Goal: Information Seeking & Learning: Check status

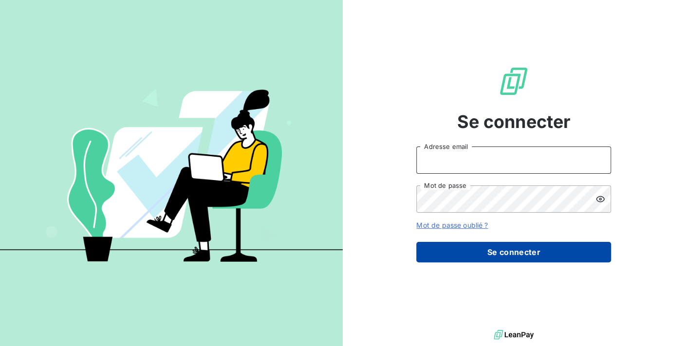
type input "[PERSON_NAME][EMAIL_ADDRESS][DOMAIN_NAME]"
click at [490, 244] on button "Se connecter" at bounding box center [513, 252] width 195 height 20
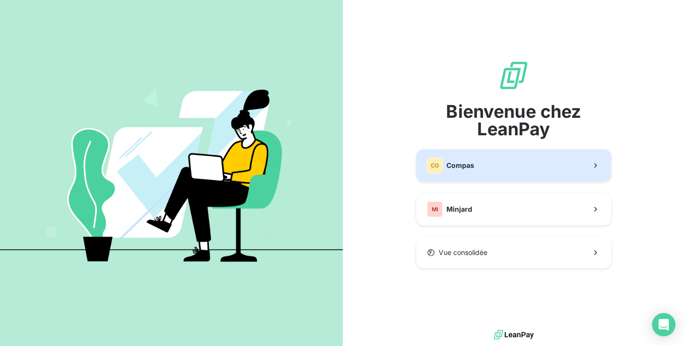
click at [486, 167] on button "CO Compas" at bounding box center [513, 165] width 195 height 32
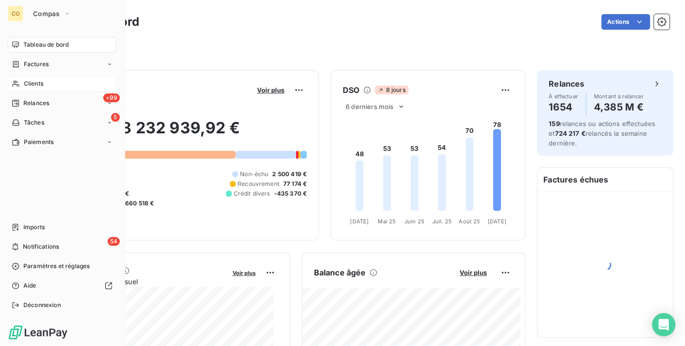
click at [37, 86] on span "Clients" at bounding box center [33, 83] width 19 height 9
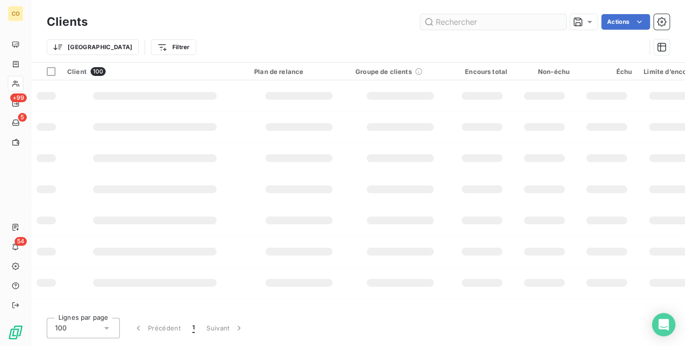
click at [472, 25] on input "text" at bounding box center [493, 22] width 146 height 16
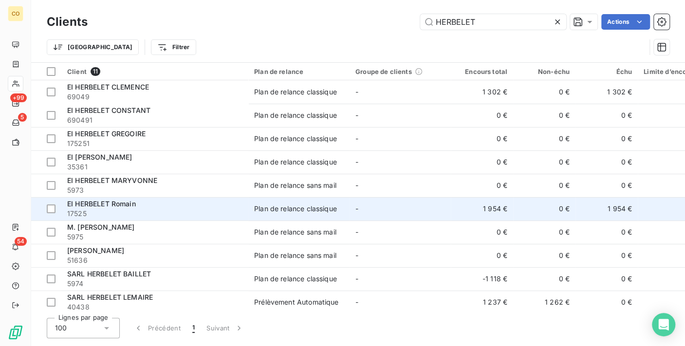
type input "HERBELET"
click at [284, 210] on div "Plan de relance classique" at bounding box center [295, 209] width 83 height 10
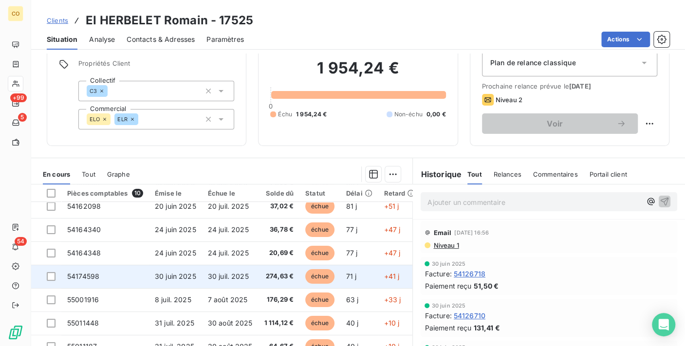
scroll to position [67, 0]
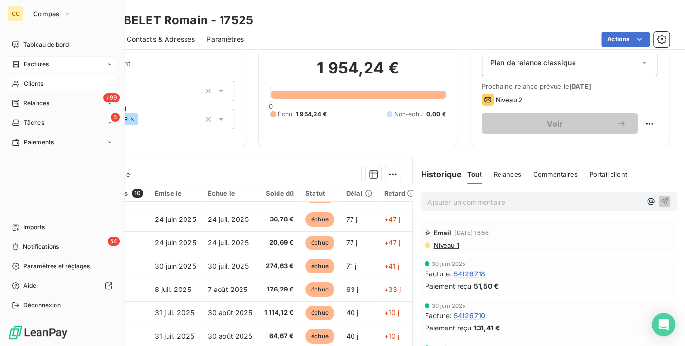
drag, startPoint x: 22, startPoint y: 90, endPoint x: 49, endPoint y: 70, distance: 33.8
click at [22, 90] on div "Clients" at bounding box center [62, 84] width 109 height 16
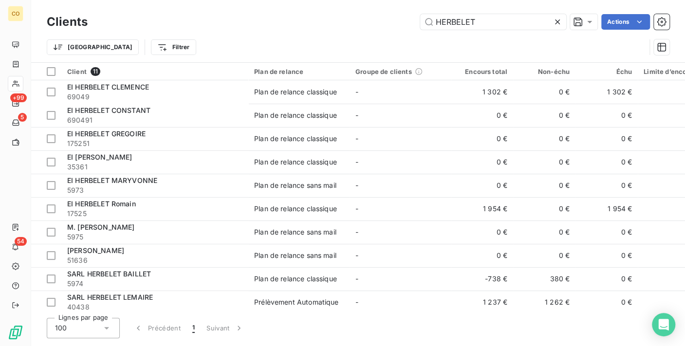
drag, startPoint x: 515, startPoint y: 15, endPoint x: 273, endPoint y: 16, distance: 241.9
click at [273, 16] on div "HERBELET Actions" at bounding box center [384, 22] width 570 height 16
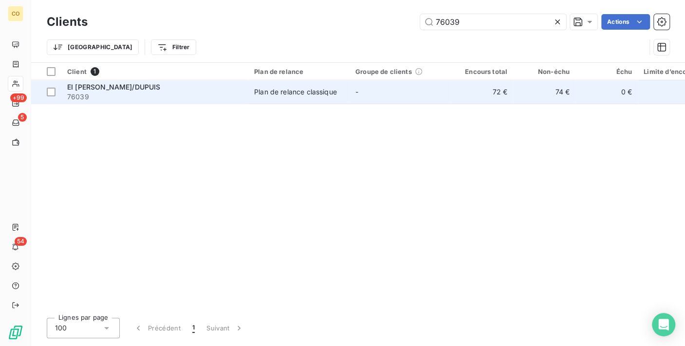
type input "76039"
click at [269, 98] on td "Plan de relance classique" at bounding box center [298, 91] width 101 height 23
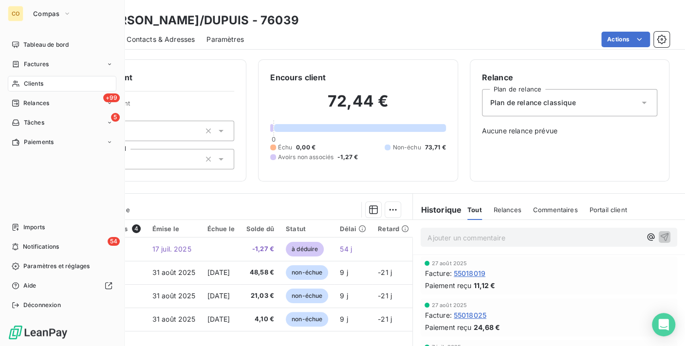
click at [22, 75] on nav "Tableau de bord Factures Clients +99 Relances 5 Tâches Paiements" at bounding box center [62, 93] width 109 height 113
click at [32, 80] on span "Clients" at bounding box center [33, 83] width 19 height 9
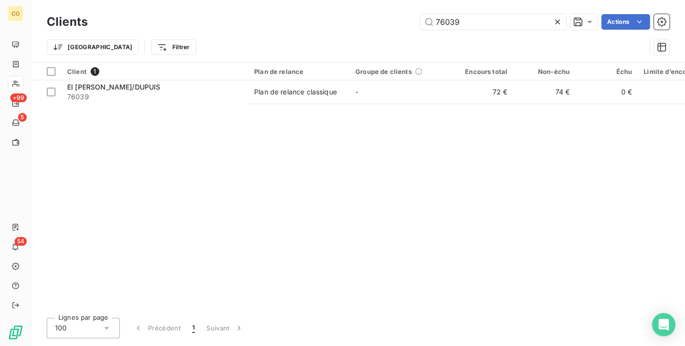
drag, startPoint x: 481, startPoint y: 18, endPoint x: 137, endPoint y: -18, distance: 345.6
click at [137, 0] on html "CO +99 5 54 Clients 76039 Actions Trier Filtrer Client 1 Plan de relance Groupe…" at bounding box center [342, 173] width 685 height 346
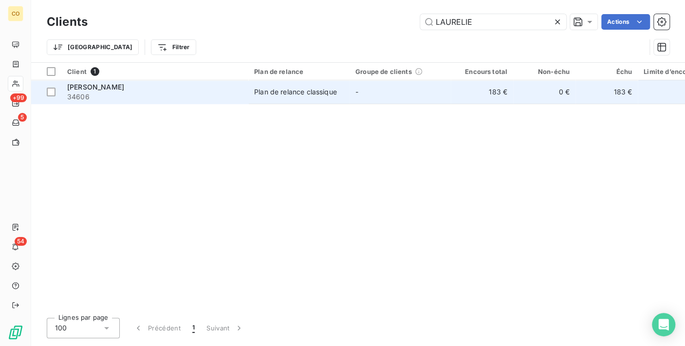
type input "LAURELIE"
click at [224, 93] on span "34606" at bounding box center [154, 97] width 175 height 10
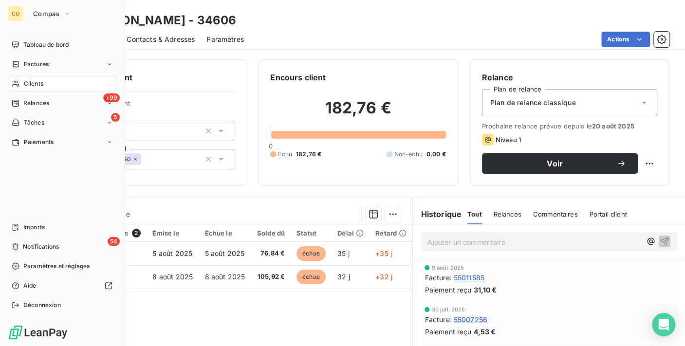
click at [20, 91] on div "Clients" at bounding box center [62, 84] width 109 height 16
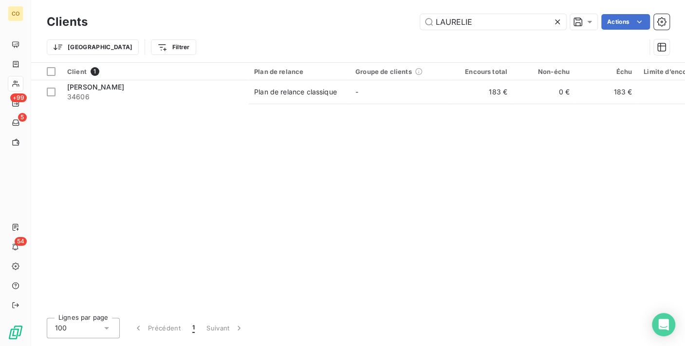
drag, startPoint x: 504, startPoint y: 18, endPoint x: 77, endPoint y: -18, distance: 428.9
click at [77, 0] on html "CO +99 5 54 Clients LAURELIE Actions Trier Filtrer Client 1 Plan de relance Gro…" at bounding box center [342, 173] width 685 height 346
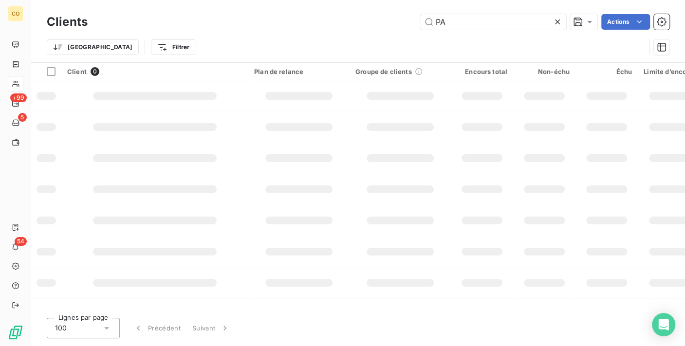
type input "P"
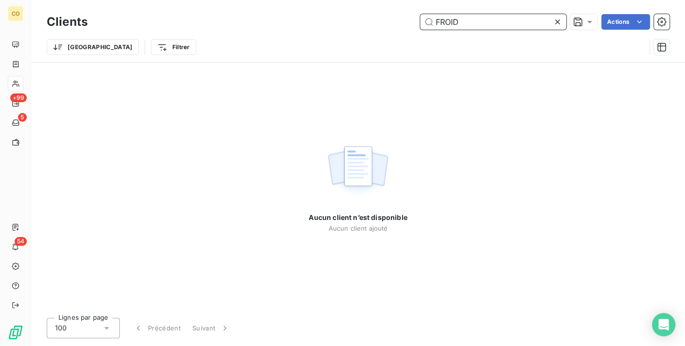
drag, startPoint x: 466, startPoint y: 21, endPoint x: 343, endPoint y: 14, distance: 123.4
click at [343, 14] on div "FROID Actions" at bounding box center [384, 22] width 570 height 16
click at [551, 20] on input "FROID" at bounding box center [493, 22] width 146 height 16
drag, startPoint x: 512, startPoint y: 21, endPoint x: 380, endPoint y: 5, distance: 132.5
click at [380, 5] on div "Clients FROID Actions Trier Filtrer" at bounding box center [358, 31] width 654 height 62
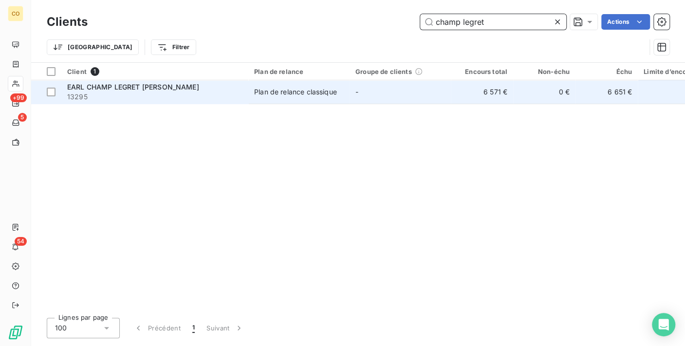
type input "champ legret"
click at [354, 95] on td "-" at bounding box center [399, 91] width 101 height 23
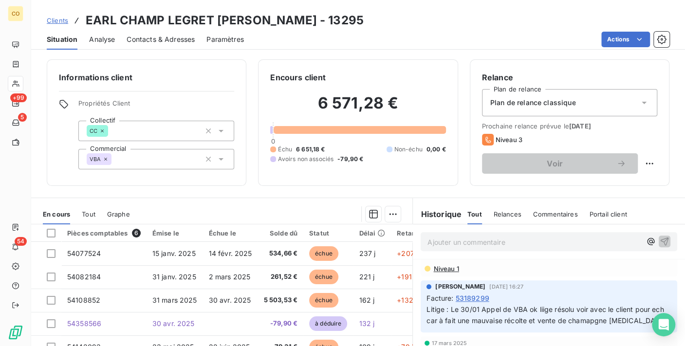
scroll to position [432, 0]
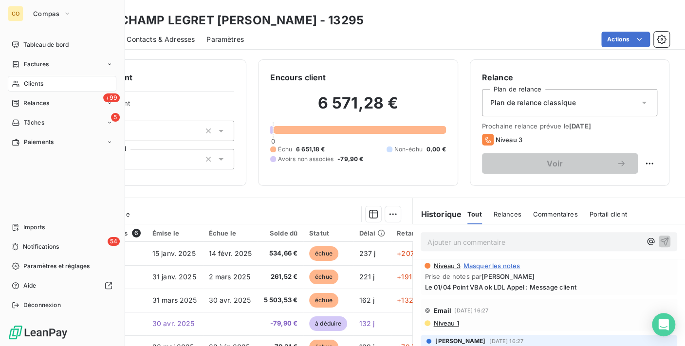
click at [25, 83] on span "Clients" at bounding box center [33, 83] width 19 height 9
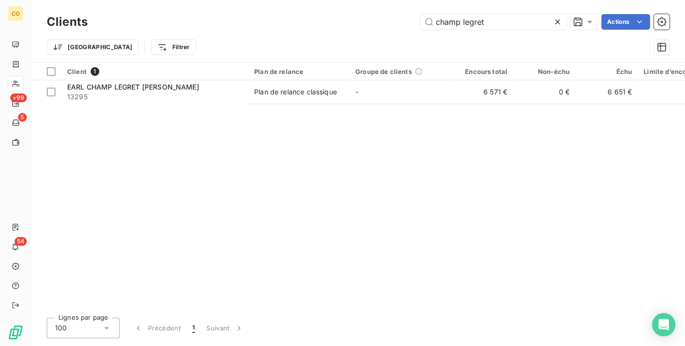
drag, startPoint x: 510, startPoint y: 19, endPoint x: 222, endPoint y: 8, distance: 287.9
click at [222, 8] on div "Clients champ legret Actions Trier Filtrer" at bounding box center [358, 31] width 654 height 62
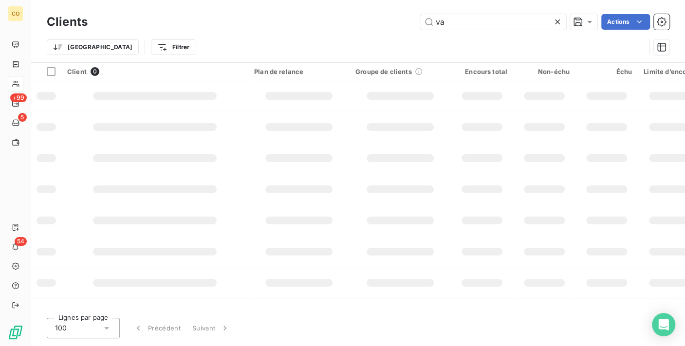
type input "v"
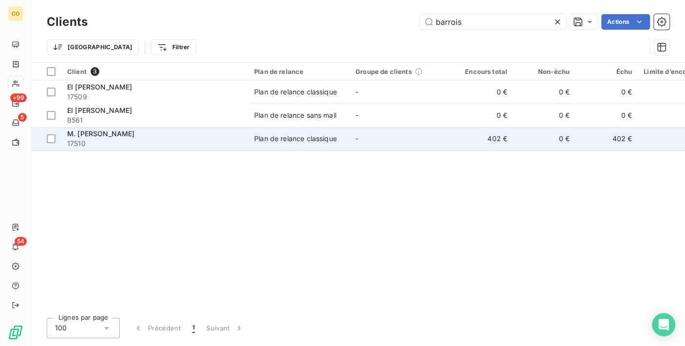
type input "barrois"
click at [148, 148] on td "M. [PERSON_NAME] 17510" at bounding box center [154, 138] width 187 height 23
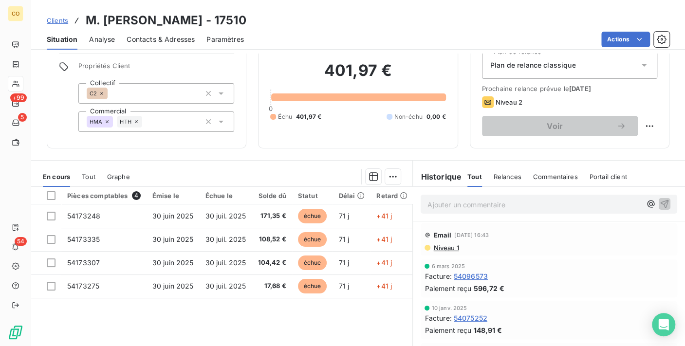
scroll to position [54, 0]
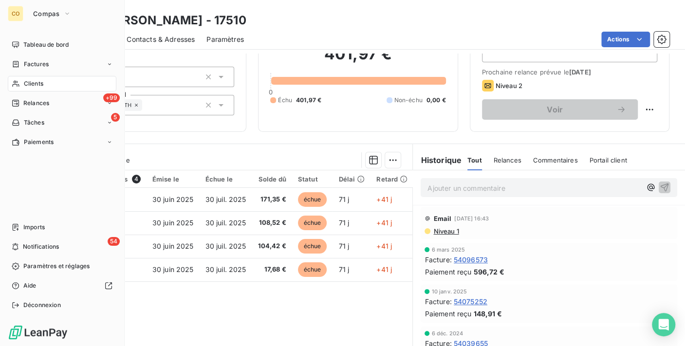
click at [15, 77] on div "Clients" at bounding box center [62, 84] width 109 height 16
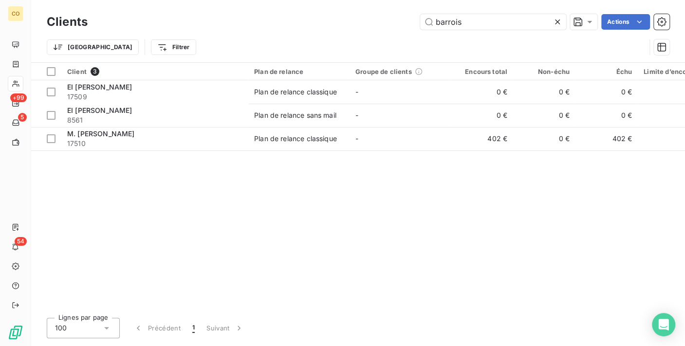
drag, startPoint x: 486, startPoint y: 18, endPoint x: 41, endPoint y: -18, distance: 446.8
click at [41, 0] on html "CO +99 5 54 Clients barrois Actions Trier Filtrer Client 3 Plan de relance Grou…" at bounding box center [342, 173] width 685 height 346
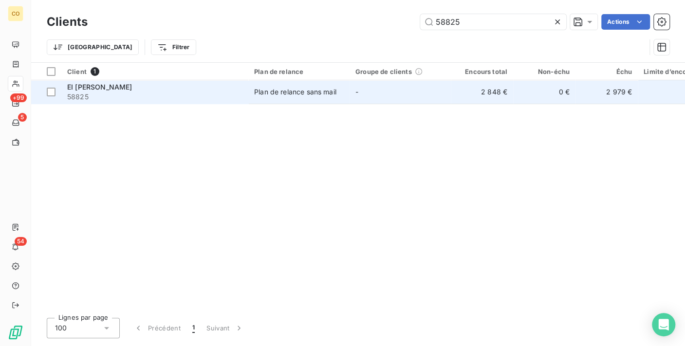
type input "58825"
click at [296, 101] on td "Plan de relance sans mail" at bounding box center [298, 91] width 101 height 23
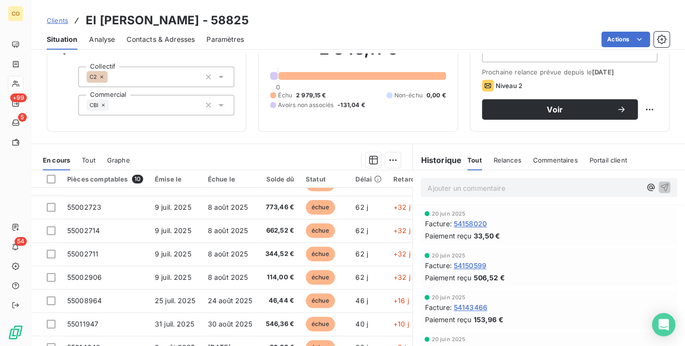
scroll to position [67, 0]
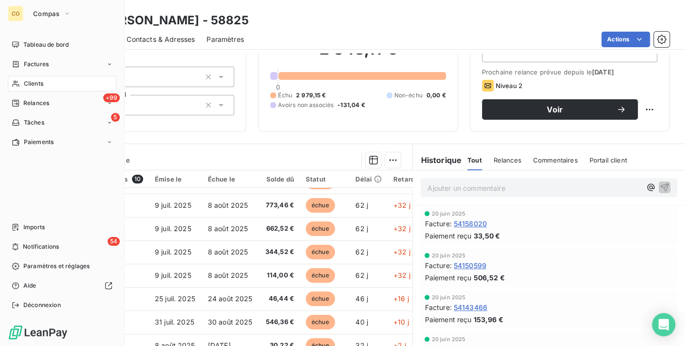
click at [18, 83] on icon at bounding box center [16, 84] width 8 height 8
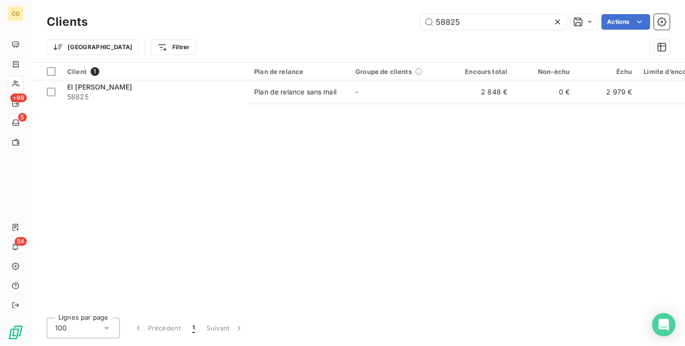
drag, startPoint x: 478, startPoint y: 24, endPoint x: 216, endPoint y: 19, distance: 261.9
click at [217, 19] on div "58825 Actions" at bounding box center [384, 22] width 570 height 16
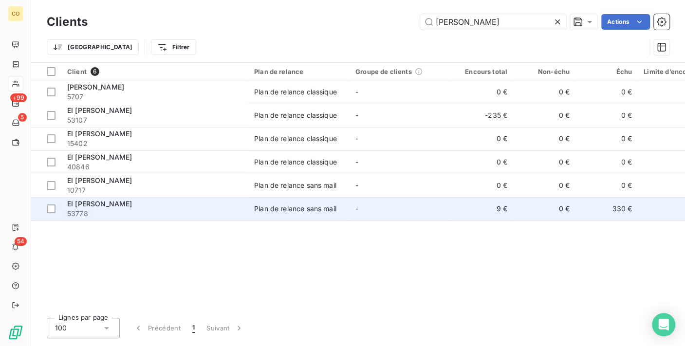
type input "[PERSON_NAME]"
click at [165, 201] on div "EI [PERSON_NAME]" at bounding box center [154, 204] width 175 height 10
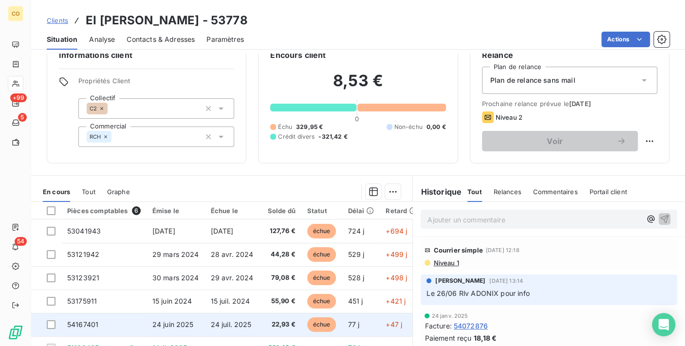
scroll to position [54, 0]
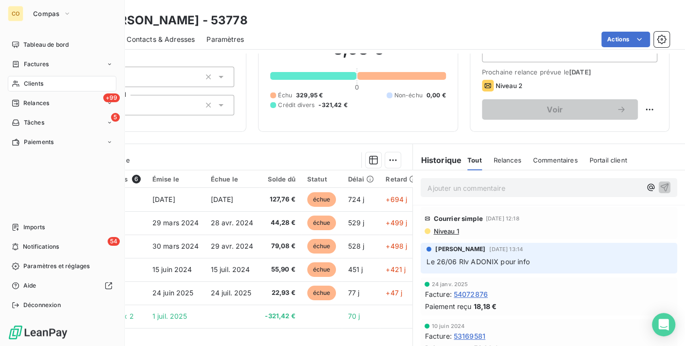
click at [57, 80] on div "Clients" at bounding box center [62, 84] width 109 height 16
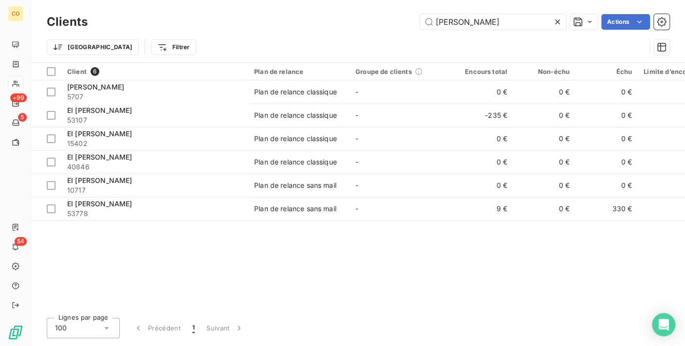
drag, startPoint x: 498, startPoint y: 22, endPoint x: 294, endPoint y: 17, distance: 204.0
click at [294, 17] on div "simon c Actions" at bounding box center [384, 22] width 570 height 16
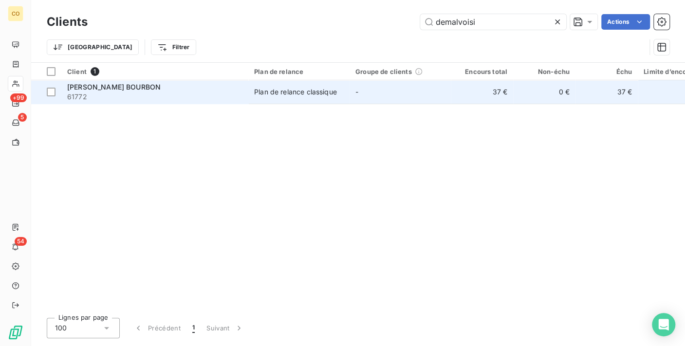
type input "demalvoisi"
click at [175, 93] on span "61772" at bounding box center [154, 97] width 175 height 10
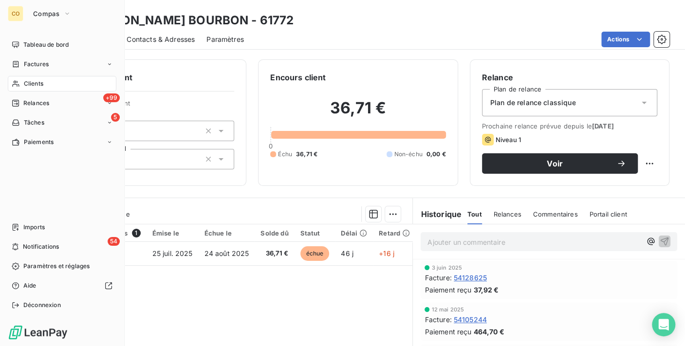
click at [24, 81] on span "Clients" at bounding box center [33, 83] width 19 height 9
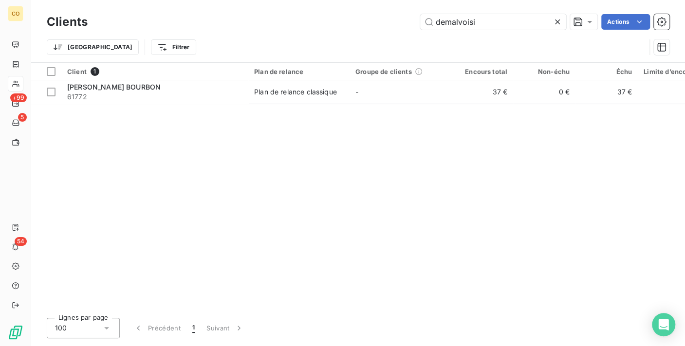
drag, startPoint x: 502, startPoint y: 12, endPoint x: 191, endPoint y: -18, distance: 312.0
click at [191, 0] on html "CO +99 5 54 Clients demalvoisi Actions Trier Filtrer Client 1 Plan de relance G…" at bounding box center [342, 173] width 685 height 346
click at [548, 25] on input "demalvoisi" at bounding box center [493, 22] width 146 height 16
click at [553, 23] on icon at bounding box center [557, 22] width 10 height 10
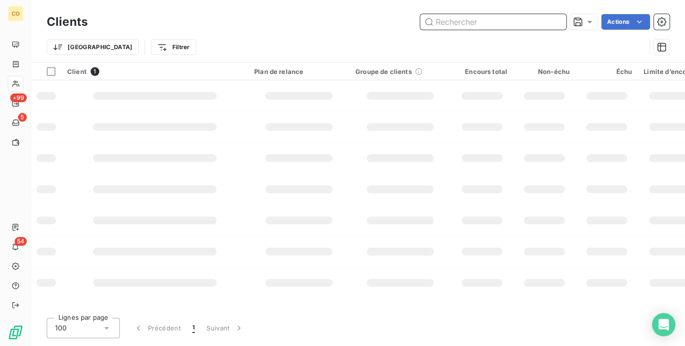
click at [515, 21] on input "text" at bounding box center [493, 22] width 146 height 16
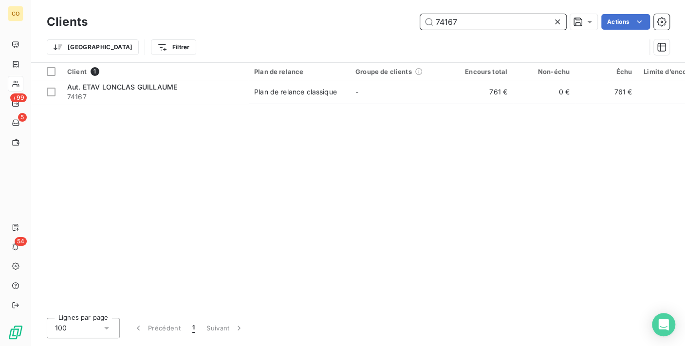
type input "74167"
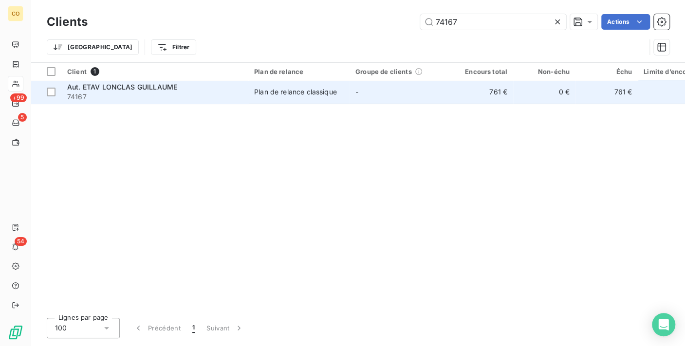
click at [326, 94] on div "Plan de relance classique" at bounding box center [295, 92] width 83 height 10
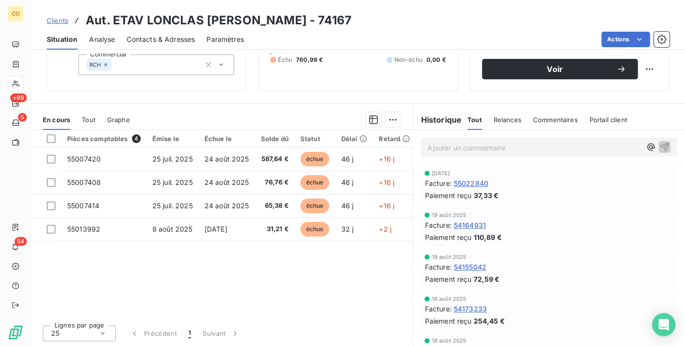
scroll to position [40, 0]
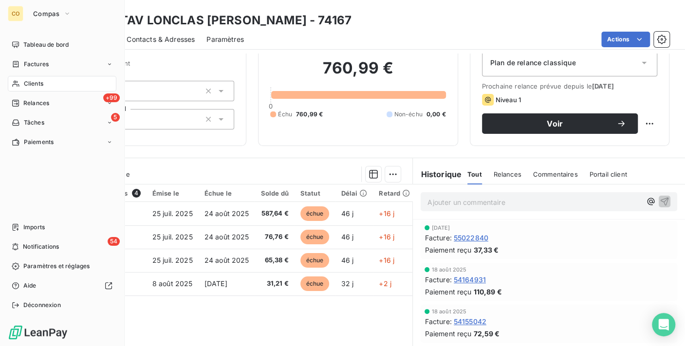
click at [15, 87] on icon at bounding box center [16, 84] width 8 height 8
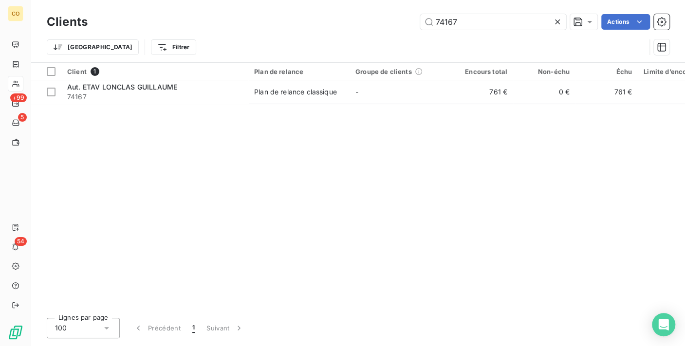
drag, startPoint x: 471, startPoint y: 18, endPoint x: 278, endPoint y: 18, distance: 193.2
click at [278, 18] on div "74167 Actions" at bounding box center [384, 22] width 570 height 16
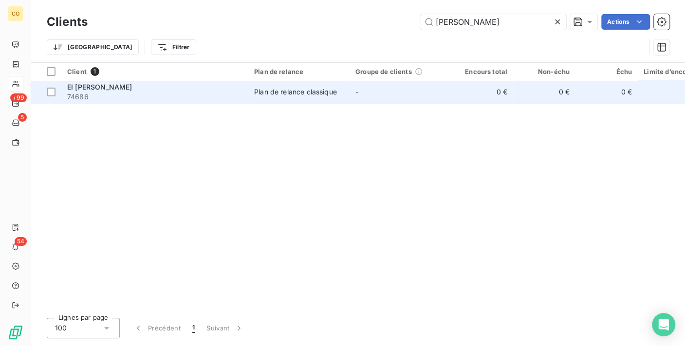
type input "[PERSON_NAME]"
click at [204, 100] on span "74686" at bounding box center [154, 97] width 175 height 10
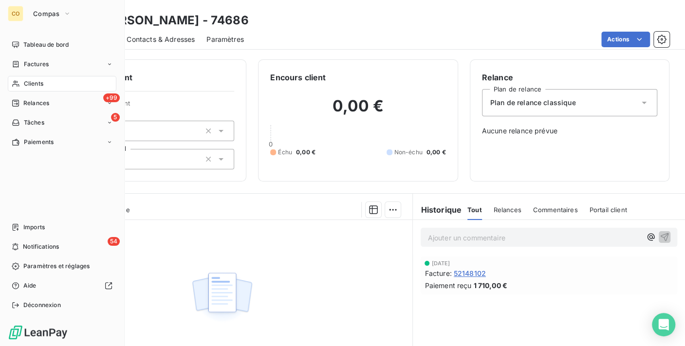
click at [25, 86] on span "Clients" at bounding box center [33, 83] width 19 height 9
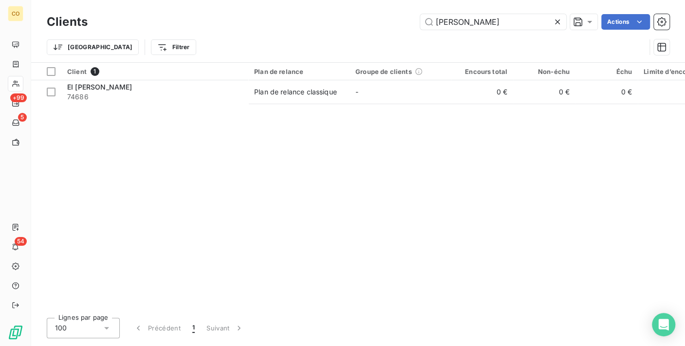
drag, startPoint x: 485, startPoint y: 24, endPoint x: 320, endPoint y: 14, distance: 165.8
click at [320, 14] on div "cassandra Actions" at bounding box center [384, 22] width 570 height 16
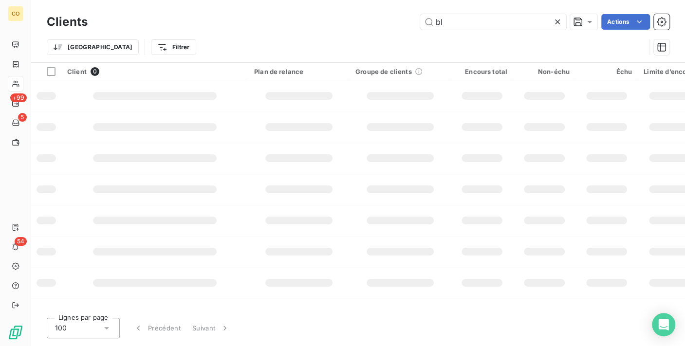
type input "b"
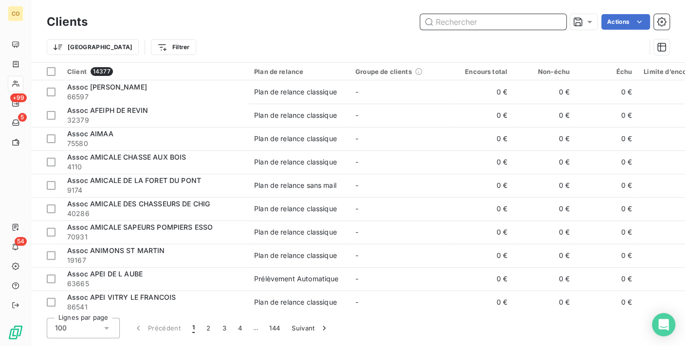
click at [458, 23] on input "text" at bounding box center [493, 22] width 146 height 16
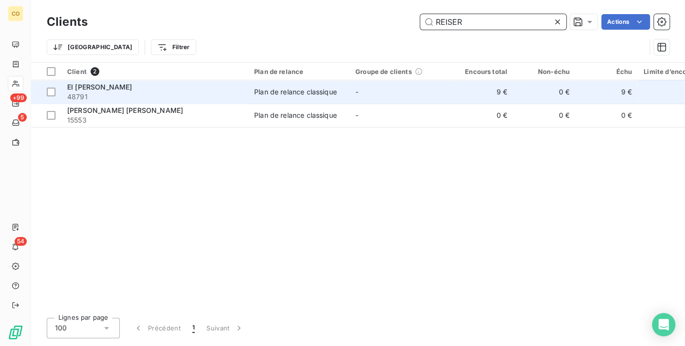
type input "REISER"
click at [310, 100] on td "Plan de relance classique" at bounding box center [298, 91] width 101 height 23
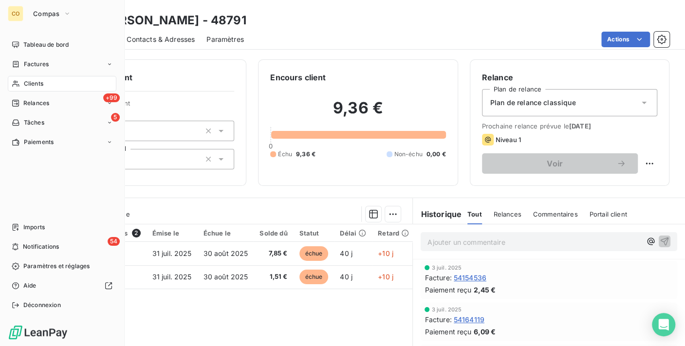
click at [42, 81] on span "Clients" at bounding box center [33, 83] width 19 height 9
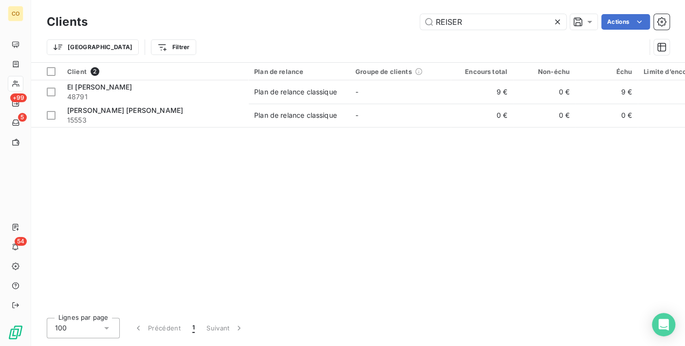
drag, startPoint x: 489, startPoint y: 21, endPoint x: 101, endPoint y: 3, distance: 388.4
click at [101, 3] on div "Clients REISER Actions Trier Filtrer" at bounding box center [358, 31] width 654 height 62
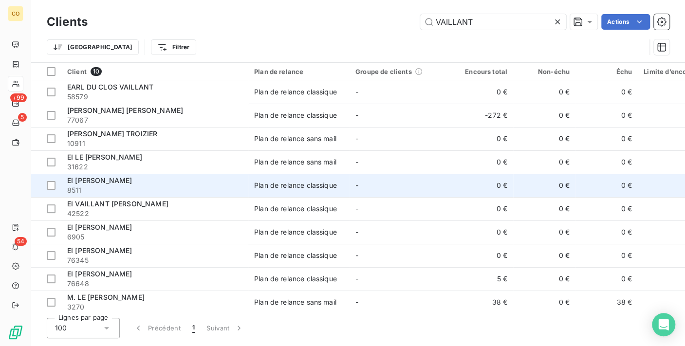
scroll to position [7, 0]
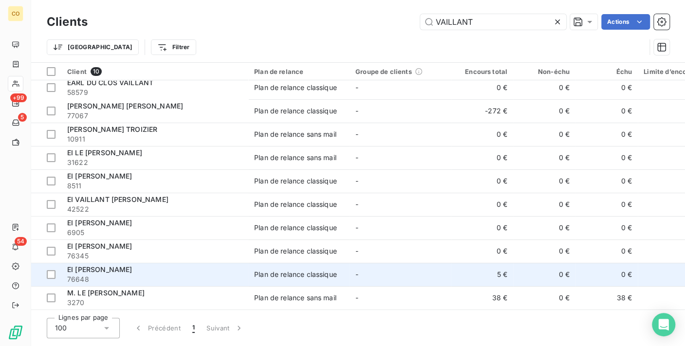
type input "VAILLANT"
click at [363, 276] on td "-" at bounding box center [399, 274] width 101 height 23
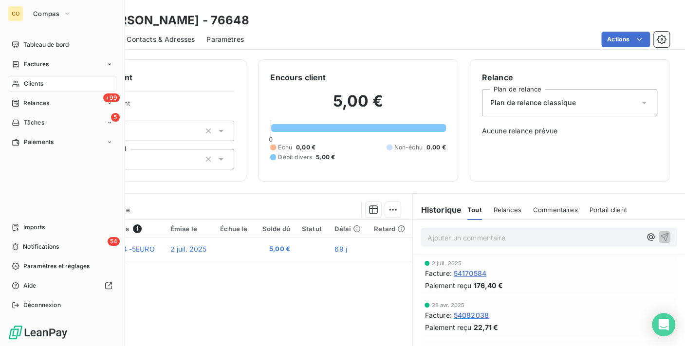
click at [36, 82] on span "Clients" at bounding box center [33, 83] width 19 height 9
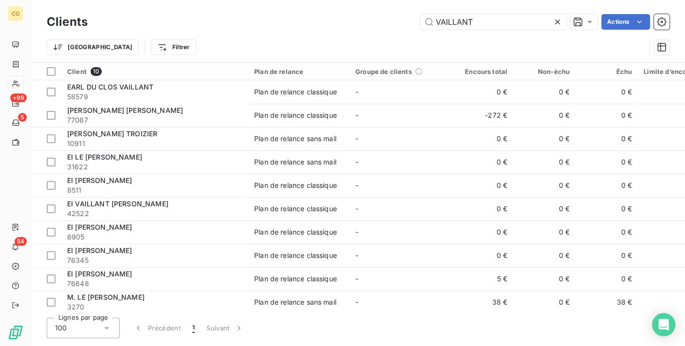
drag, startPoint x: 493, startPoint y: 17, endPoint x: 169, endPoint y: 18, distance: 323.2
click at [169, 18] on div "VAILLANT Actions" at bounding box center [384, 22] width 570 height 16
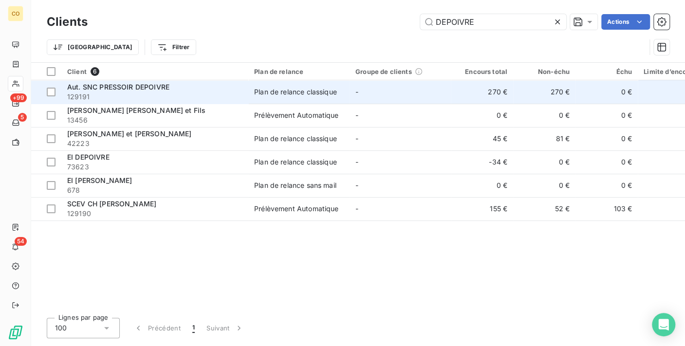
type input "DEPOIVRE"
click at [182, 98] on span "129191" at bounding box center [154, 97] width 175 height 10
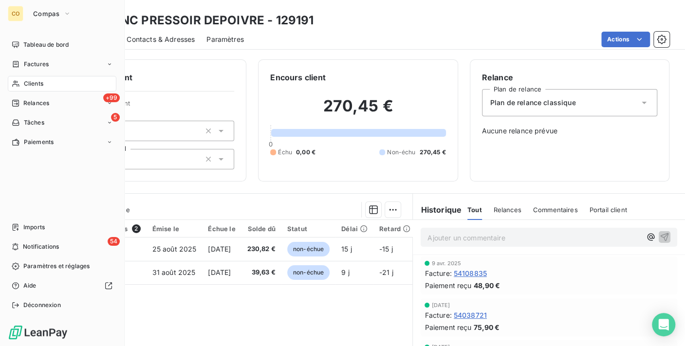
click at [17, 87] on icon at bounding box center [16, 84] width 8 height 8
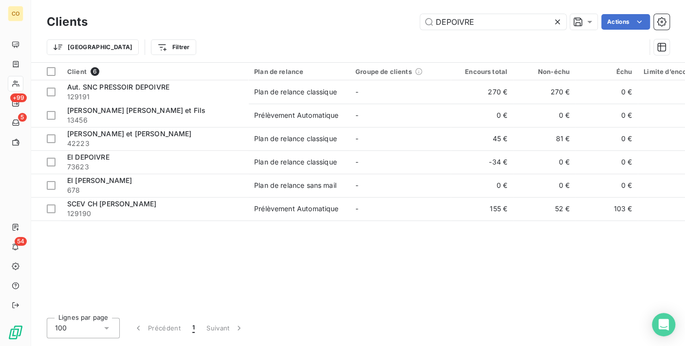
drag, startPoint x: 512, startPoint y: 21, endPoint x: 205, endPoint y: -15, distance: 308.3
click at [205, 0] on html "CO +99 5 54 Clients DEPOIVRE Actions Trier Filtrer Client 6 Plan de relance Gro…" at bounding box center [342, 173] width 685 height 346
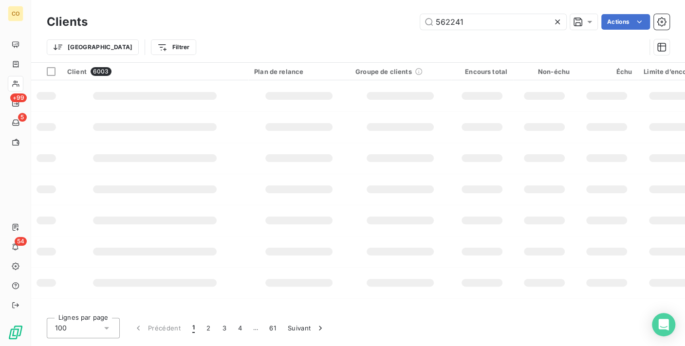
type input "562241"
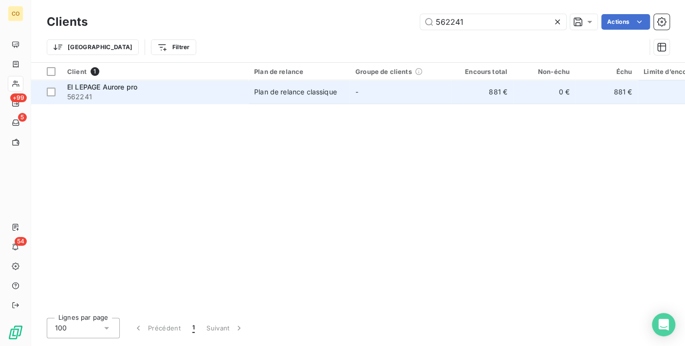
click at [274, 96] on div "Plan de relance classique" at bounding box center [295, 92] width 83 height 10
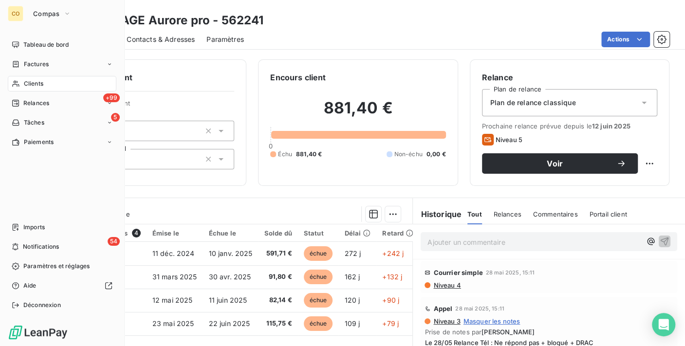
click at [26, 84] on span "Clients" at bounding box center [33, 83] width 19 height 9
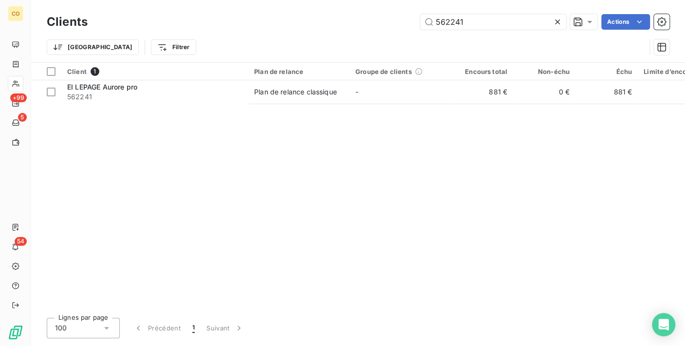
drag, startPoint x: 476, startPoint y: 18, endPoint x: 292, endPoint y: -5, distance: 185.0
click at [292, 0] on html "CO +99 5 54 Clients 562241 Actions Trier Filtrer Client 1 Plan de relance Group…" at bounding box center [342, 173] width 685 height 346
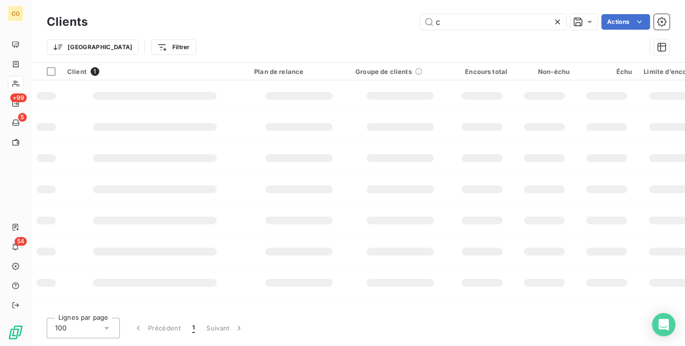
type input "c"
type input "45739"
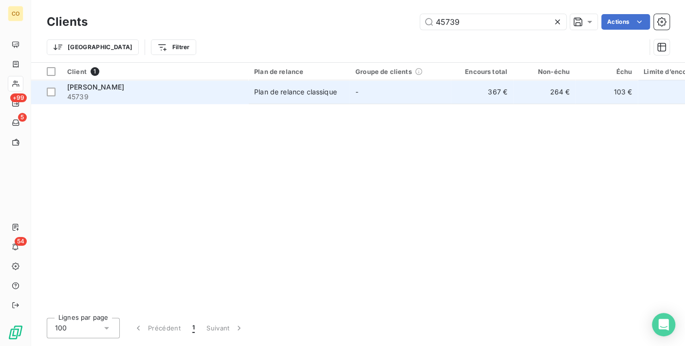
click at [312, 92] on div "Plan de relance classique" at bounding box center [295, 92] width 83 height 10
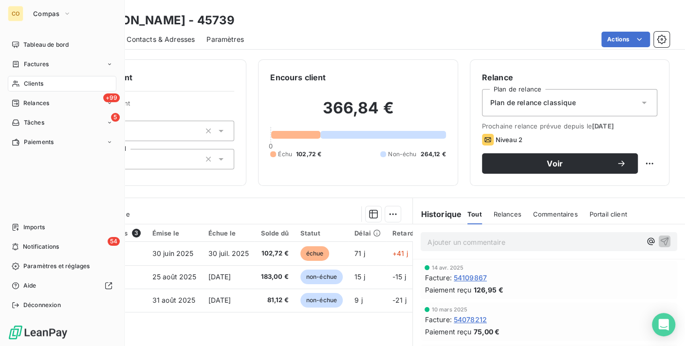
click at [18, 84] on icon at bounding box center [16, 84] width 8 height 8
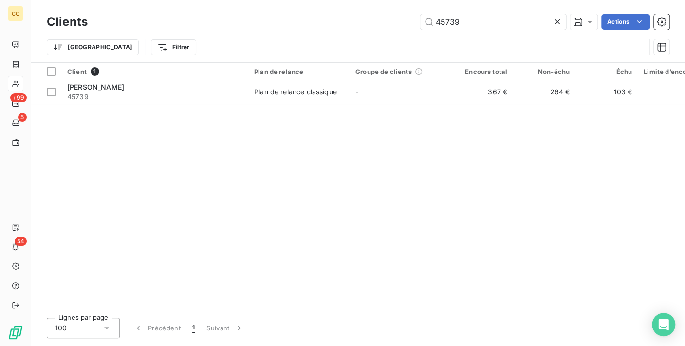
drag, startPoint x: 491, startPoint y: 25, endPoint x: 332, endPoint y: 8, distance: 159.1
click at [332, 8] on div "Clients 45739 Actions Trier Filtrer" at bounding box center [358, 31] width 654 height 62
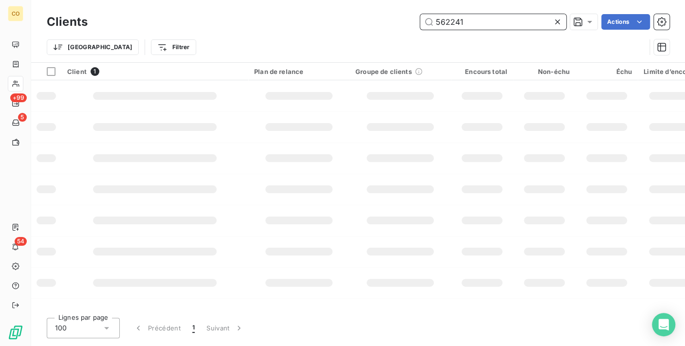
type input "562241"
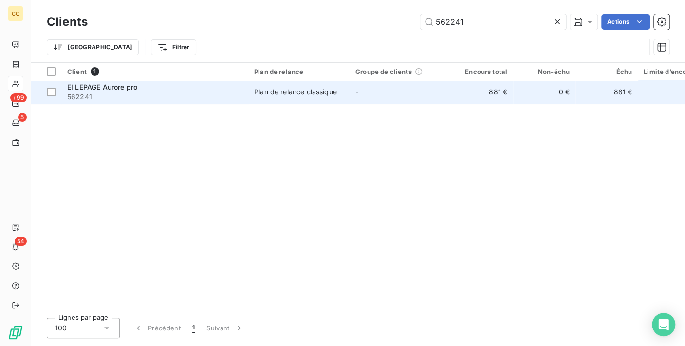
click at [357, 95] on span "-" at bounding box center [356, 92] width 3 height 8
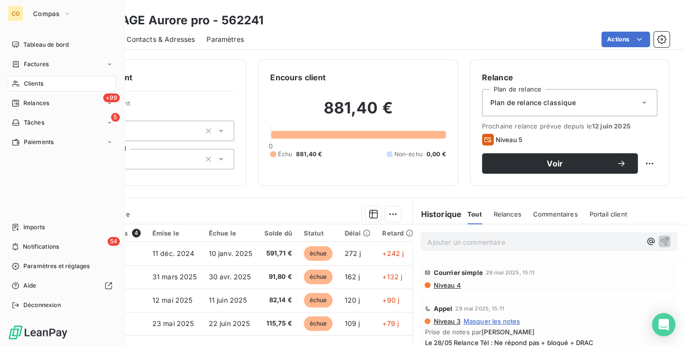
click at [19, 74] on nav "Tableau de bord Factures Clients +99 Relances 5 Tâches Paiements" at bounding box center [62, 93] width 109 height 113
click at [20, 83] on div "Clients" at bounding box center [62, 84] width 109 height 16
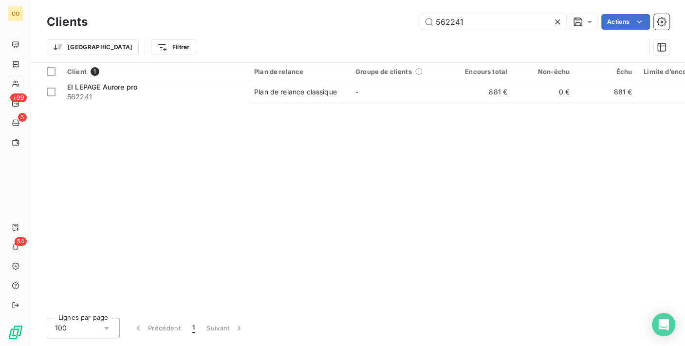
drag, startPoint x: 493, startPoint y: 24, endPoint x: 345, endPoint y: 0, distance: 149.8
click at [345, 0] on div "Clients 562241 Actions Trier Filtrer" at bounding box center [358, 31] width 654 height 62
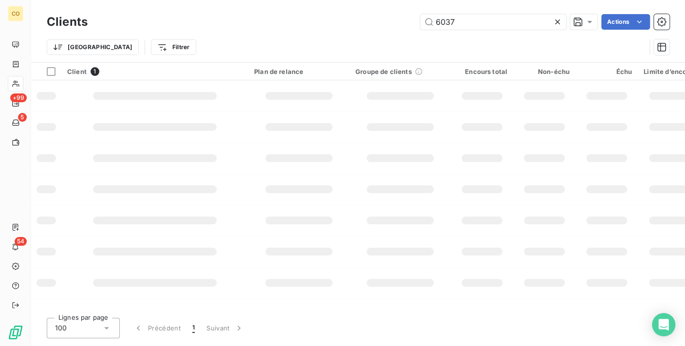
type input "6037"
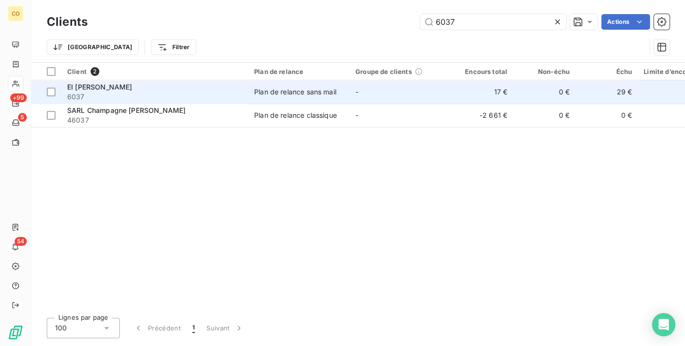
click at [339, 89] on span "Plan de relance sans mail" at bounding box center [299, 92] width 90 height 10
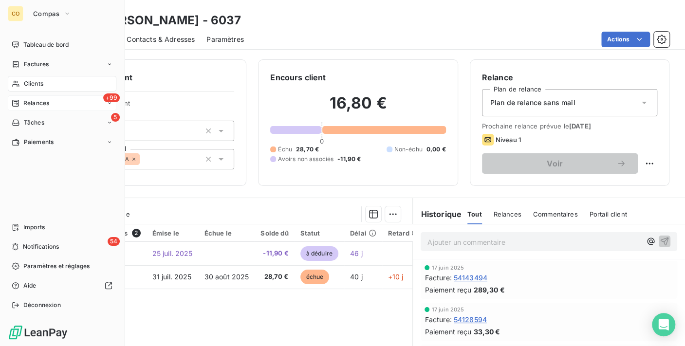
click at [37, 96] on div "+99 Relances" at bounding box center [62, 103] width 109 height 16
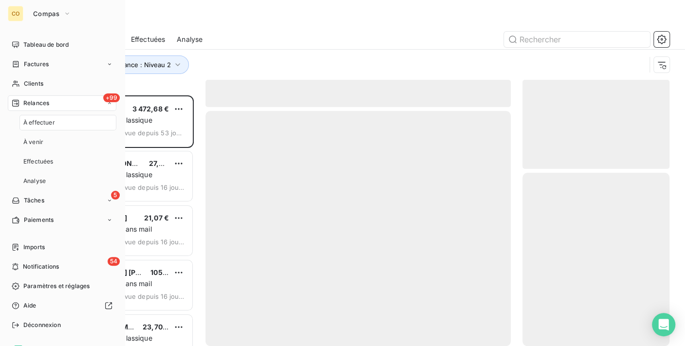
scroll to position [242, 139]
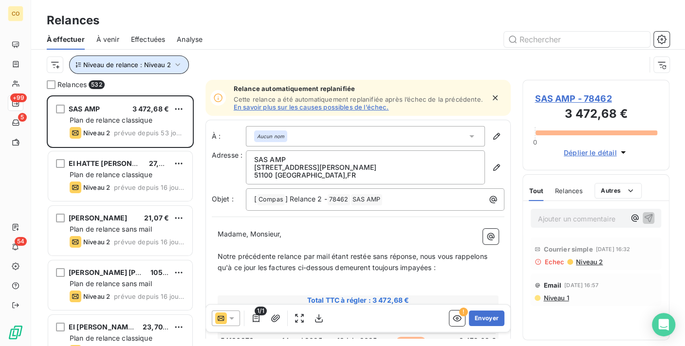
click at [176, 59] on button "Niveau de relance : Niveau 2" at bounding box center [129, 64] width 120 height 18
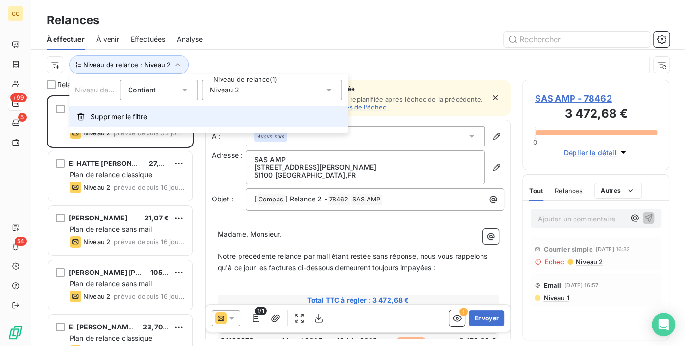
click at [129, 123] on button "Supprimer le filtre" at bounding box center [208, 116] width 278 height 21
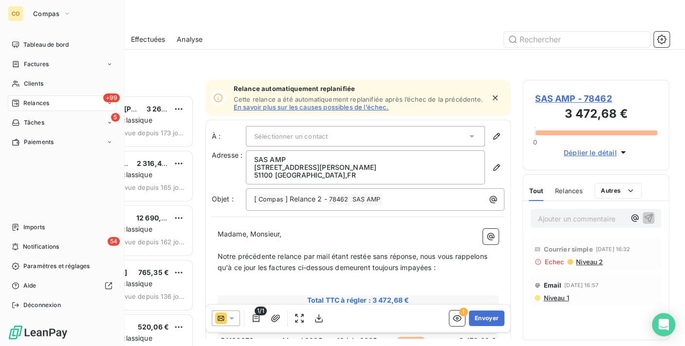
click at [39, 100] on span "Relances" at bounding box center [36, 103] width 26 height 9
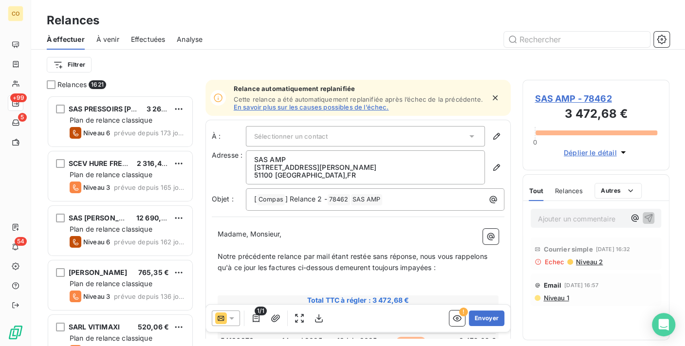
click at [234, 26] on div "Relances" at bounding box center [358, 21] width 654 height 18
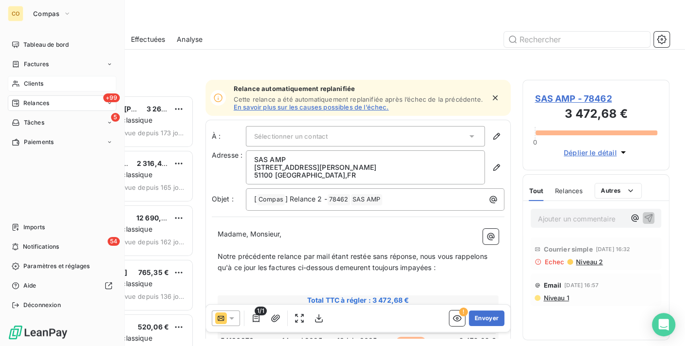
click at [32, 82] on span "Clients" at bounding box center [33, 83] width 19 height 9
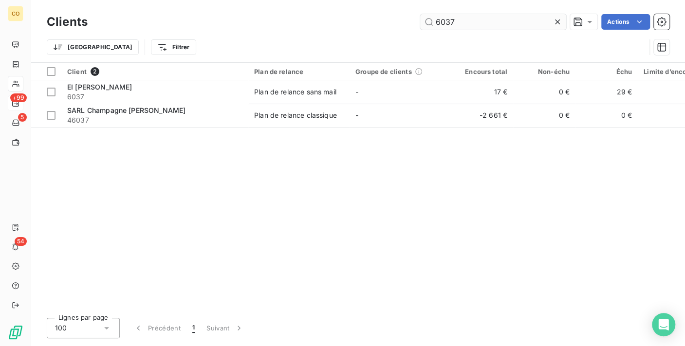
click at [562, 20] on div at bounding box center [559, 22] width 14 height 16
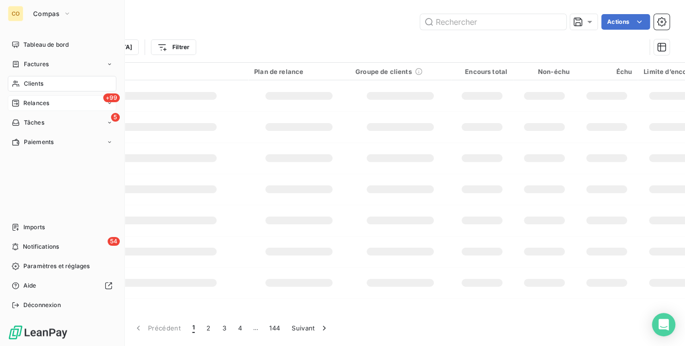
click at [25, 79] on span "Clients" at bounding box center [33, 83] width 19 height 9
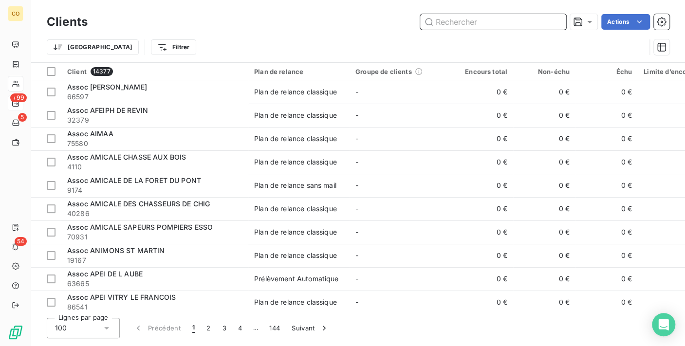
click at [493, 20] on input "text" at bounding box center [493, 22] width 146 height 16
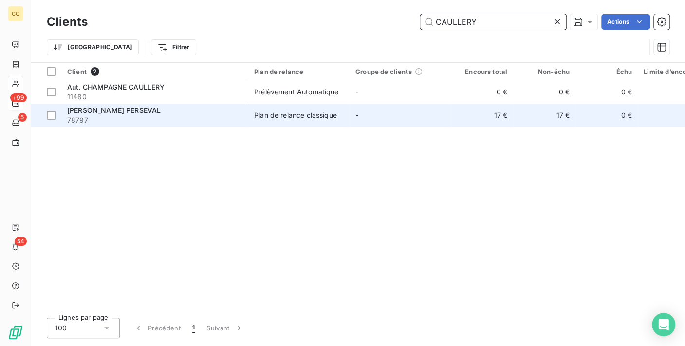
type input "CAULLERY"
click at [203, 106] on div "[PERSON_NAME] PERSEVAL" at bounding box center [154, 111] width 175 height 10
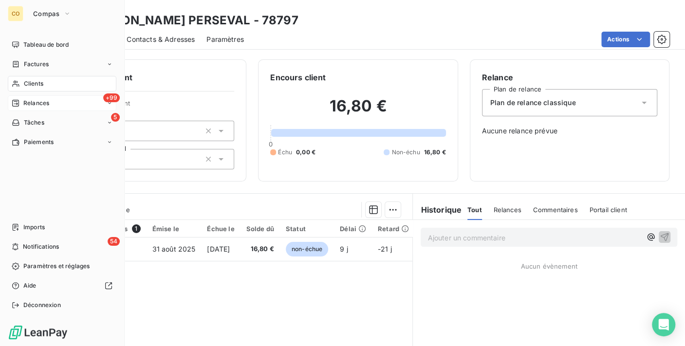
click at [18, 82] on icon at bounding box center [16, 84] width 8 height 8
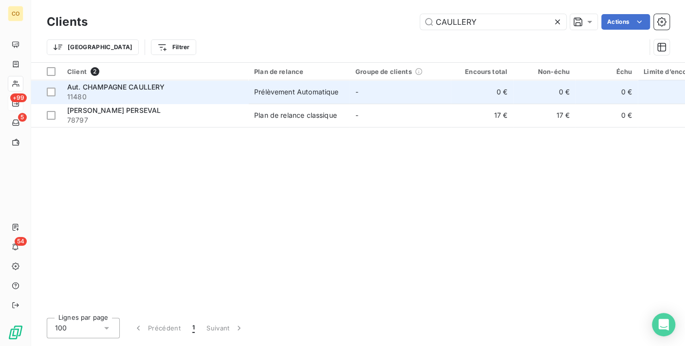
click at [335, 96] on td "Prélèvement Automatique" at bounding box center [298, 91] width 101 height 23
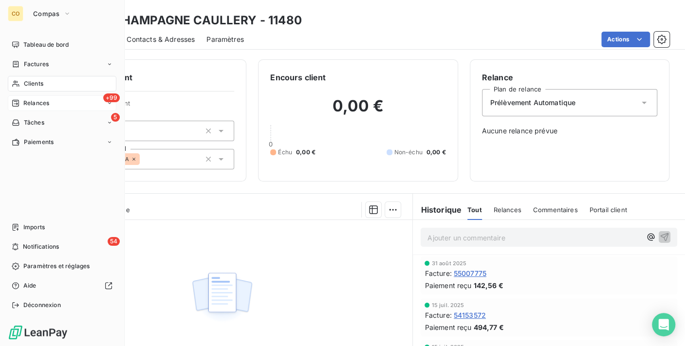
click at [24, 79] on span "Clients" at bounding box center [33, 83] width 19 height 9
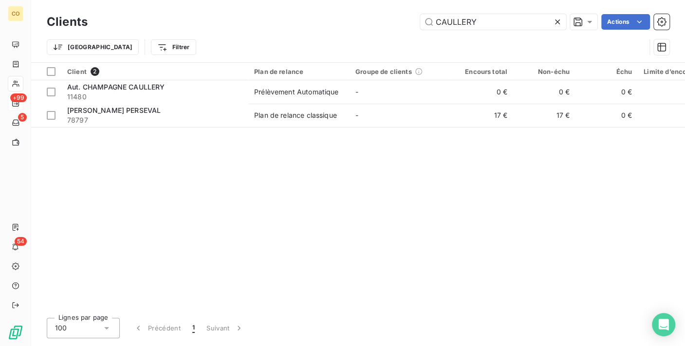
drag, startPoint x: 502, startPoint y: 21, endPoint x: 269, endPoint y: 16, distance: 233.2
click at [269, 16] on div "CAULLERY Actions" at bounding box center [384, 22] width 570 height 16
type input "AIRSOL"
